Goal: Find specific page/section: Find specific page/section

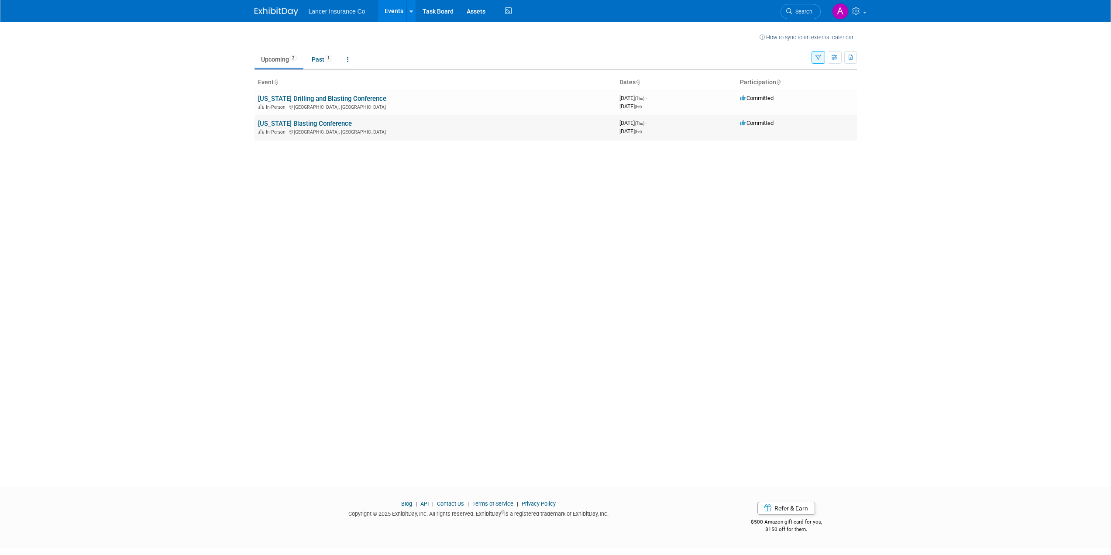
click at [323, 127] on link "[US_STATE] Blasting Conference" at bounding box center [305, 124] width 94 height 8
click at [317, 99] on link "[US_STATE] Drilling and Blasting Conference" at bounding box center [322, 99] width 128 height 8
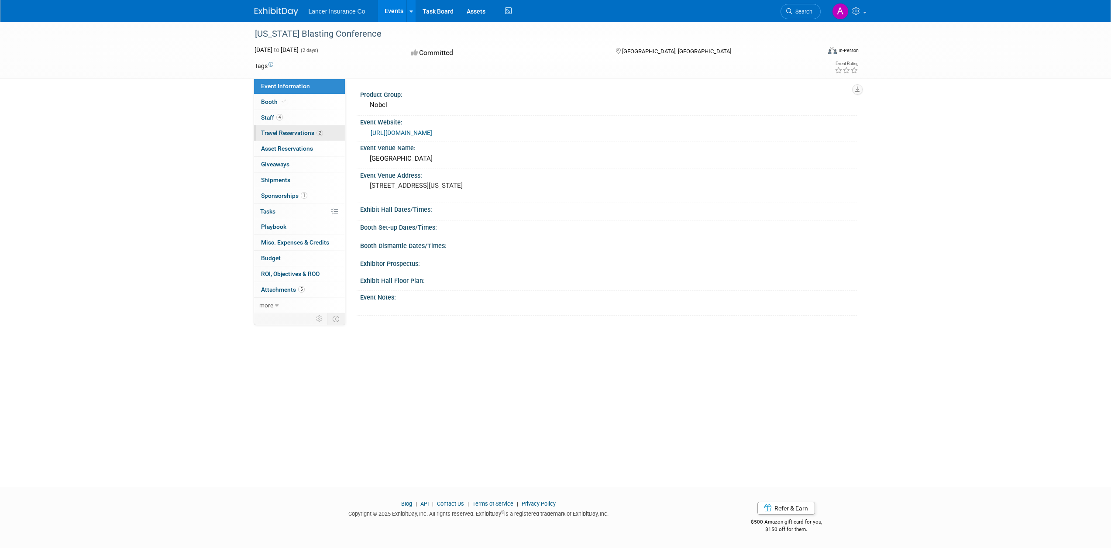
click at [286, 130] on span "Travel Reservations 2" at bounding box center [292, 132] width 62 height 7
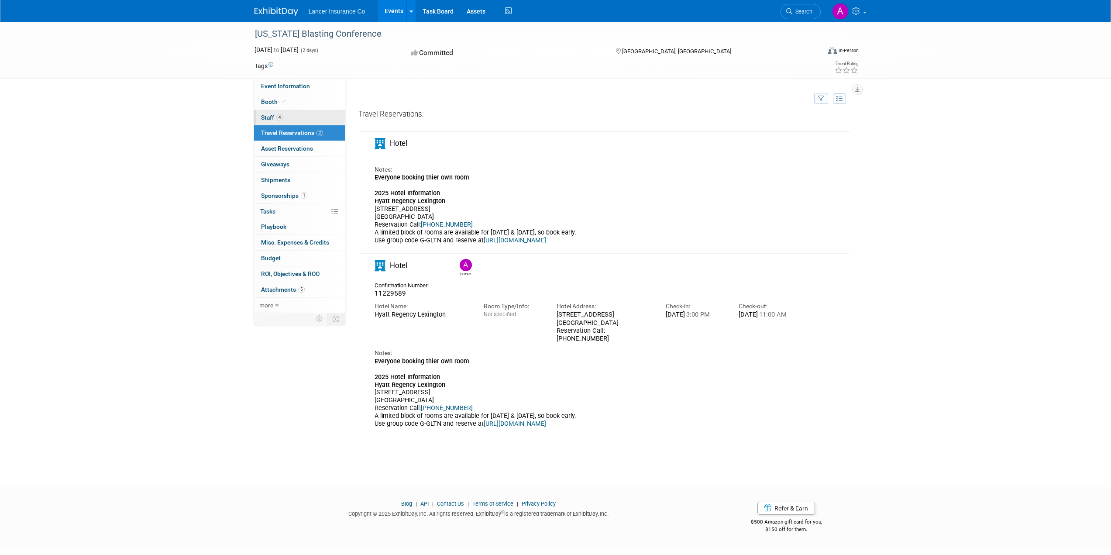
click at [269, 117] on span "Staff 4" at bounding box center [272, 117] width 22 height 7
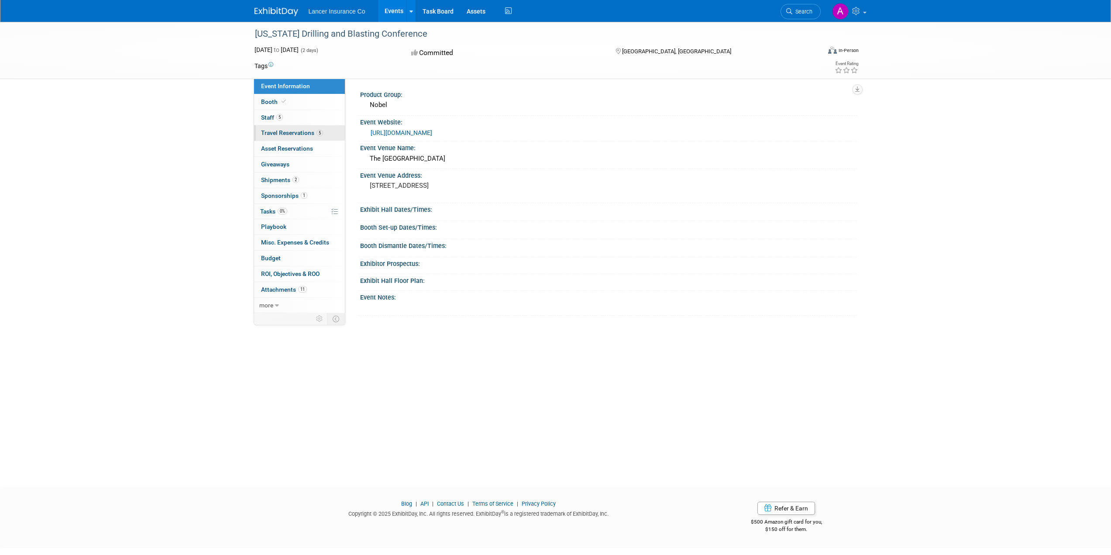
click at [268, 134] on span "Travel Reservations 5" at bounding box center [292, 132] width 62 height 7
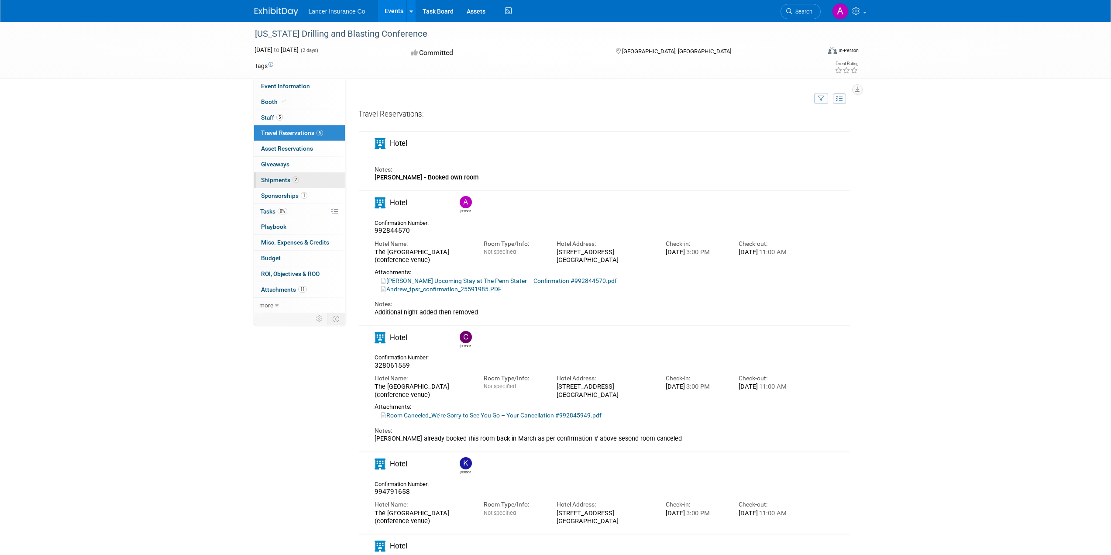
click at [269, 179] on span "Shipments 2" at bounding box center [280, 179] width 38 height 7
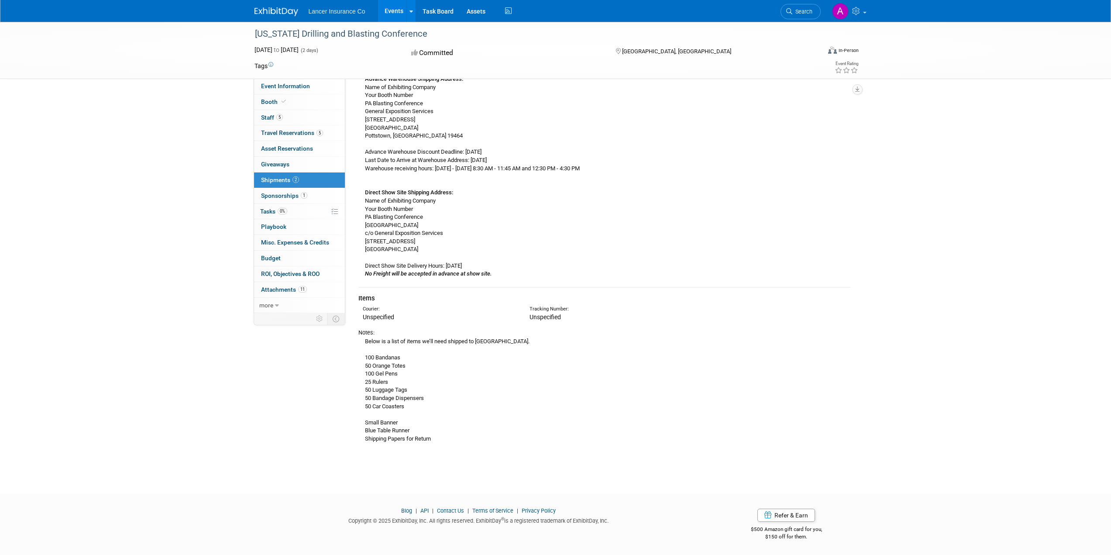
scroll to position [88, 0]
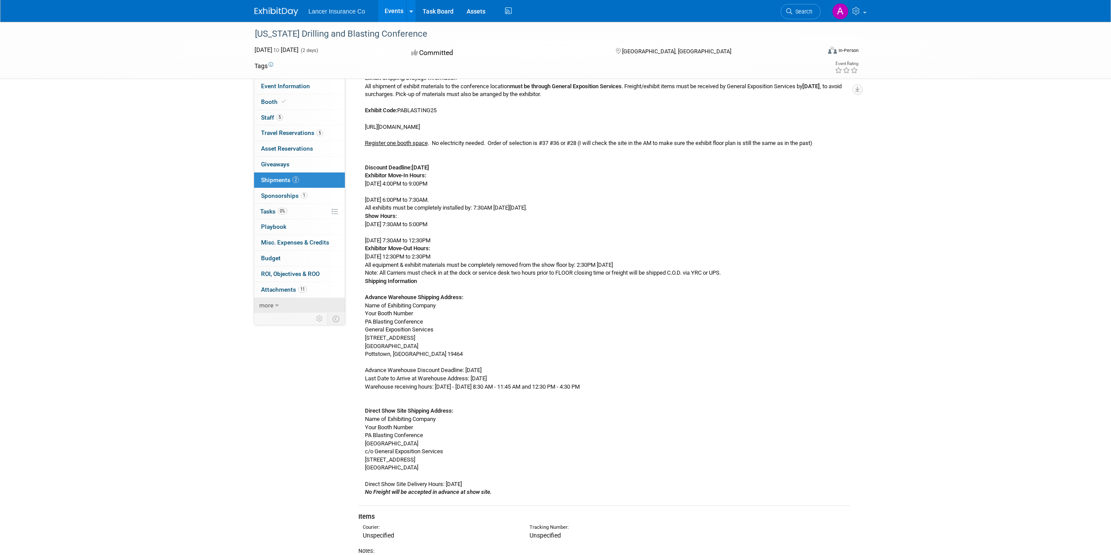
click at [267, 306] on span "more" at bounding box center [266, 305] width 14 height 7
